Goal: Check status: Check status

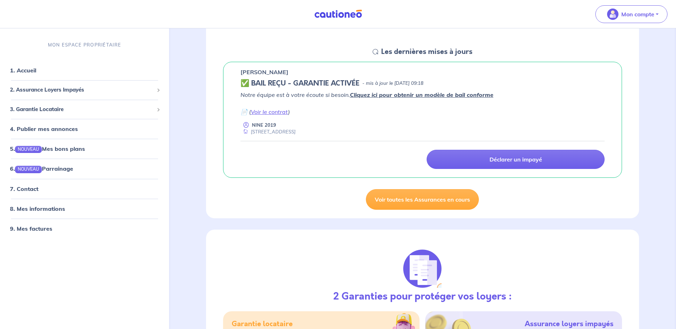
scroll to position [36, 0]
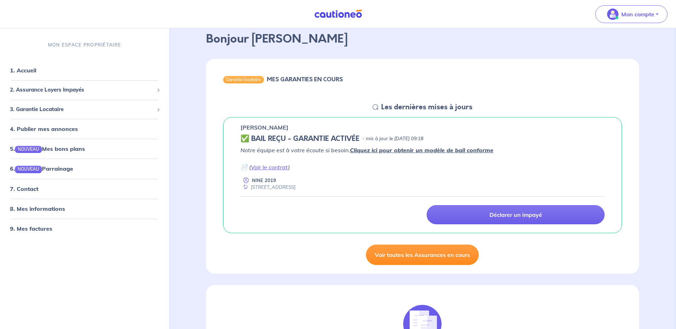
click at [402, 258] on link "Voir toutes les Assurances en cours" at bounding box center [422, 255] width 113 height 21
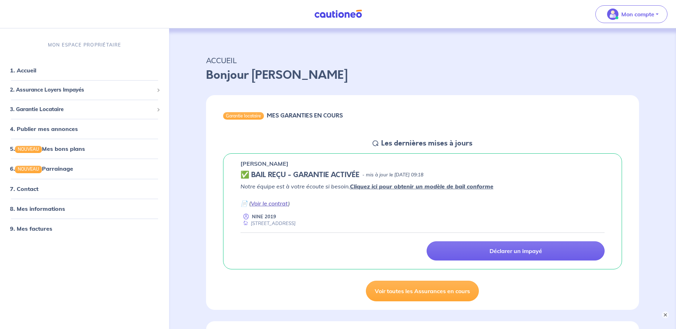
click at [273, 204] on link "Voir le contrat" at bounding box center [269, 203] width 37 height 7
click at [397, 295] on link "Voir toutes les Assurances en cours" at bounding box center [422, 291] width 113 height 21
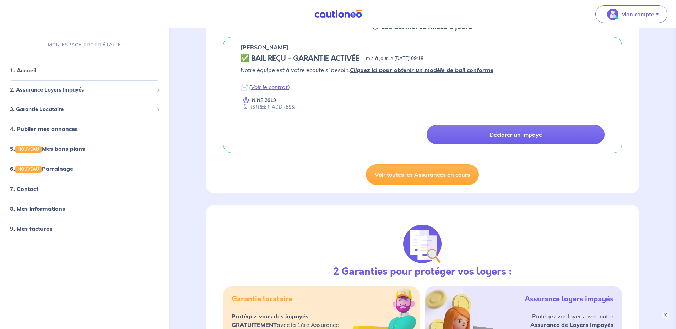
scroll to position [109, 0]
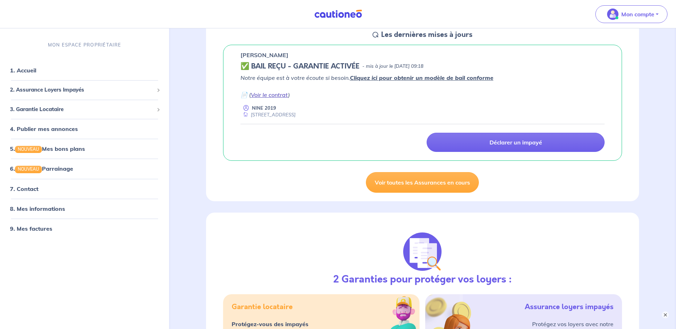
click at [278, 97] on link "Voir le contrat" at bounding box center [269, 94] width 37 height 7
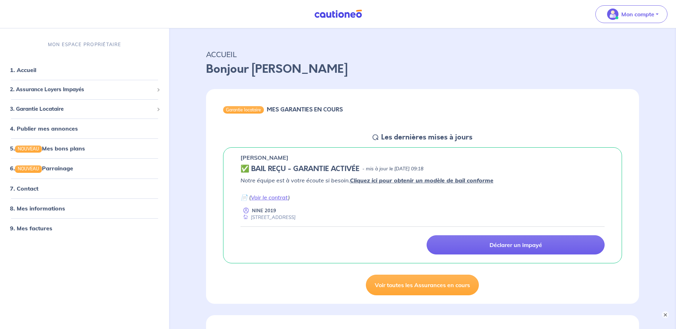
scroll to position [0, 0]
